Goal: Transaction & Acquisition: Purchase product/service

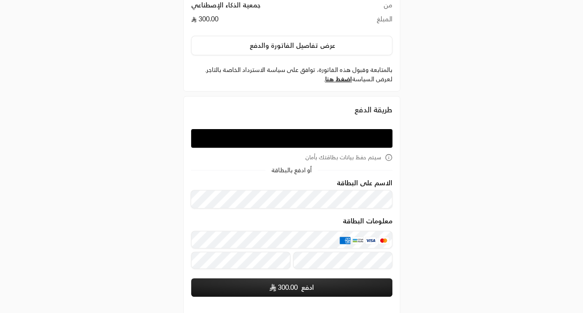
scroll to position [99, 0]
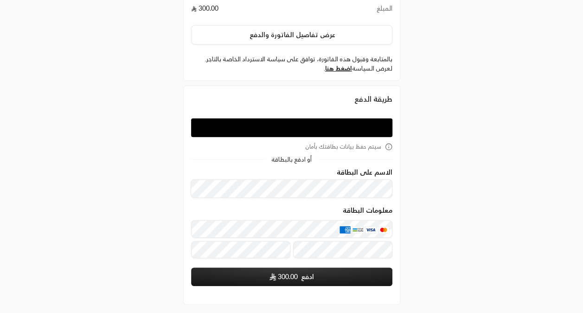
click at [164, 197] on div "ملخص الدفع الحساب الشخصي الحساب الشخصي من جمعية الذكاء الإصطناعي المبلغ 300.00 …" at bounding box center [292, 127] width 292 height 452
click at [90, 172] on div "ملخص الدفع الحساب الشخصي الحساب الشخصي من جمعية الذكاء الإصطناعي المبلغ 300.00 …" at bounding box center [291, 127] width 583 height 452
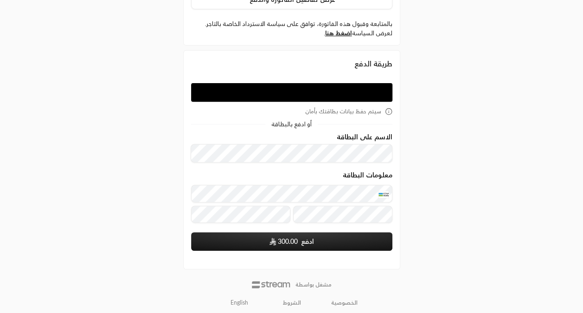
scroll to position [136, 0]
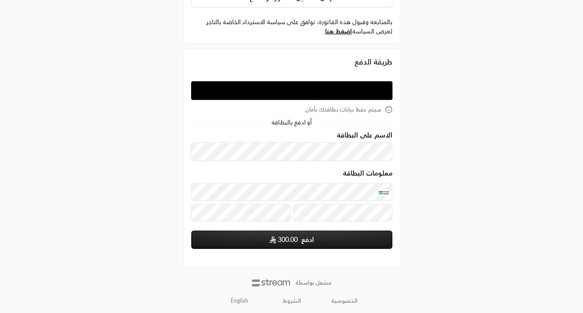
click at [292, 236] on span "300.00" at bounding box center [288, 239] width 20 height 9
